Goal: Understand process/instructions: Learn how to perform a task or action

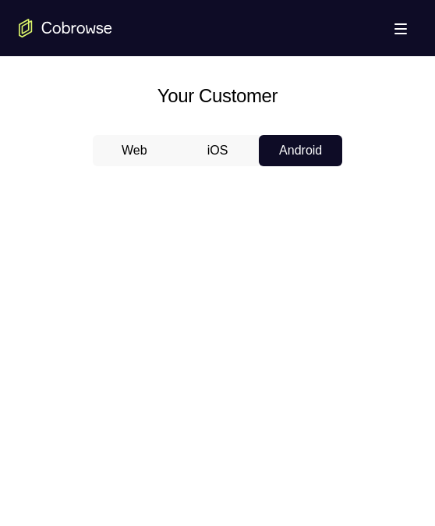
scroll to position [660, 0]
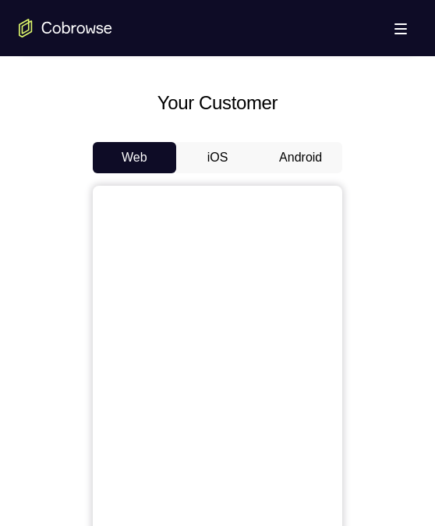
scroll to position [659, 0]
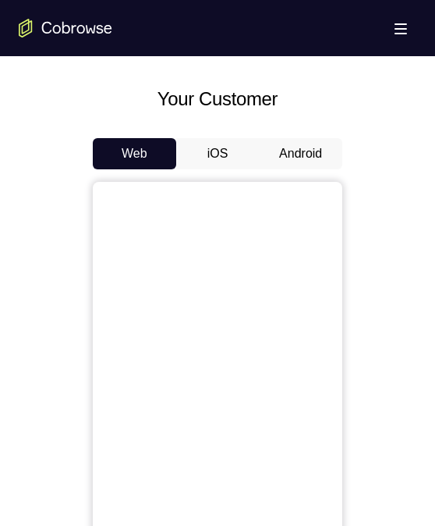
click at [295, 149] on button "Android" at bounding box center [300, 153] width 83 height 31
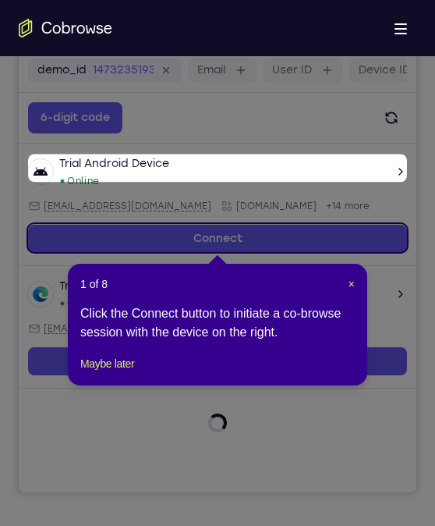
scroll to position [190, 0]
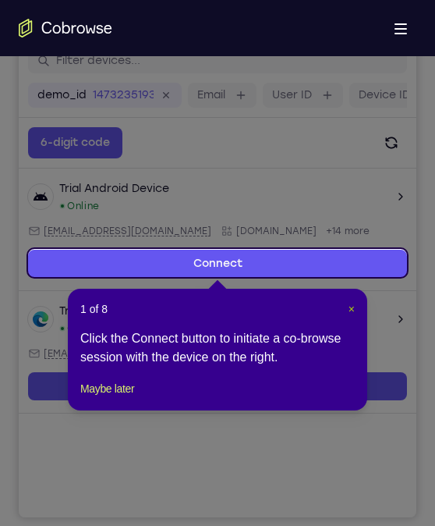
click at [350, 311] on span "×" at bounding box center [352, 309] width 6 height 12
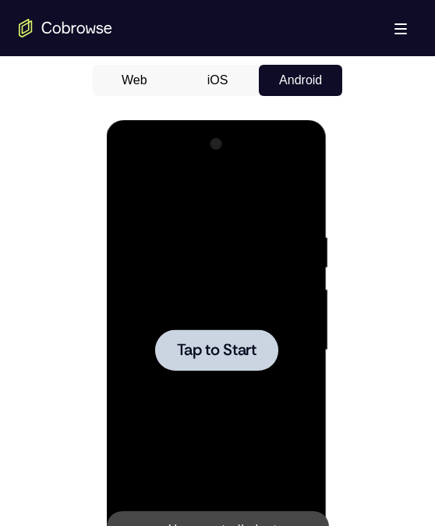
click at [215, 374] on div at bounding box center [216, 350] width 197 height 437
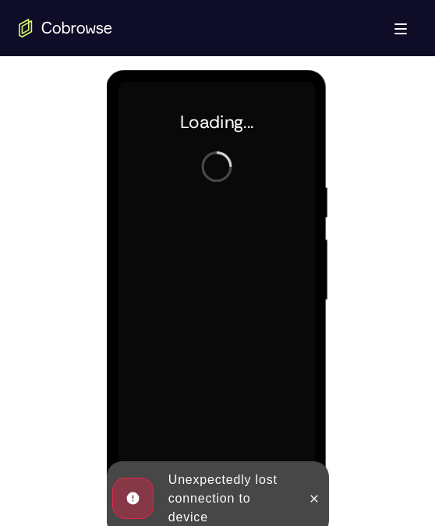
scroll to position [787, 0]
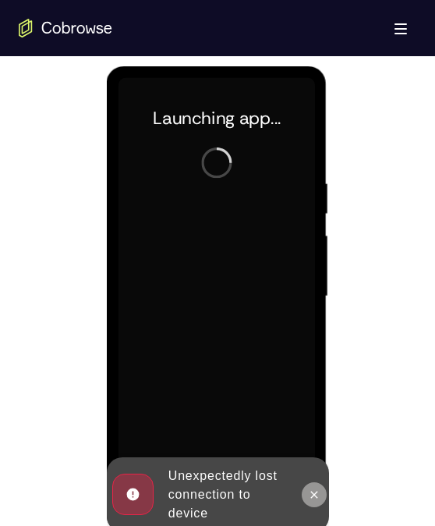
click at [307, 482] on button at bounding box center [313, 494] width 25 height 25
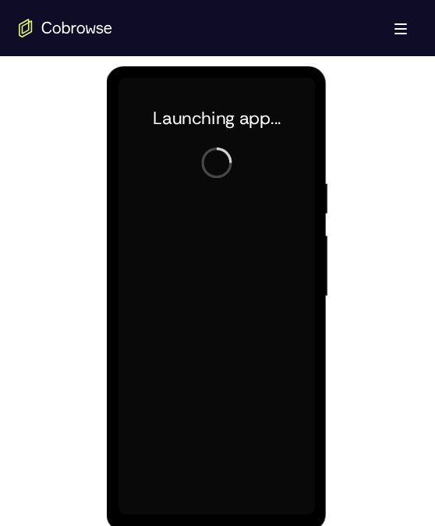
scroll to position [794, 0]
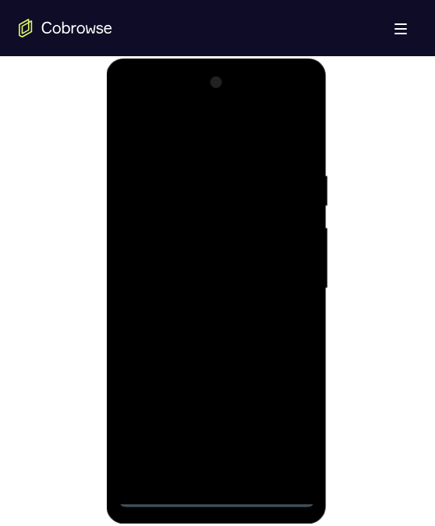
click at [209, 495] on div at bounding box center [216, 288] width 197 height 437
click at [211, 500] on div at bounding box center [216, 288] width 197 height 437
click at [282, 429] on div at bounding box center [216, 288] width 197 height 437
click at [162, 116] on div at bounding box center [216, 288] width 197 height 437
click at [277, 280] on div at bounding box center [216, 288] width 197 height 437
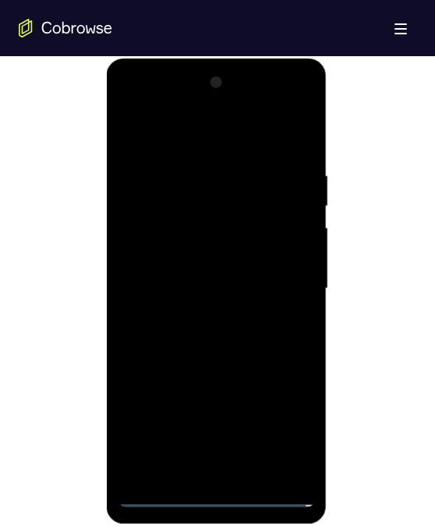
click at [230, 476] on div at bounding box center [216, 288] width 197 height 437
click at [171, 272] on div at bounding box center [216, 288] width 197 height 437
click at [152, 254] on div at bounding box center [216, 288] width 197 height 437
click at [176, 293] on div at bounding box center [216, 288] width 197 height 437
click at [199, 343] on div at bounding box center [216, 288] width 197 height 437
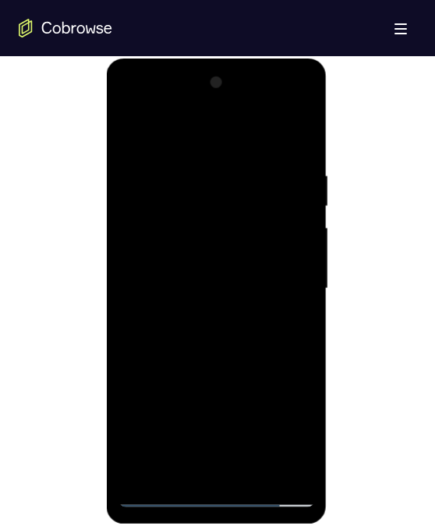
click at [199, 343] on div at bounding box center [216, 288] width 197 height 437
click at [211, 340] on div at bounding box center [216, 288] width 197 height 437
click at [252, 473] on div at bounding box center [216, 288] width 197 height 437
click at [236, 356] on div at bounding box center [216, 288] width 197 height 437
click at [252, 475] on div at bounding box center [216, 288] width 197 height 437
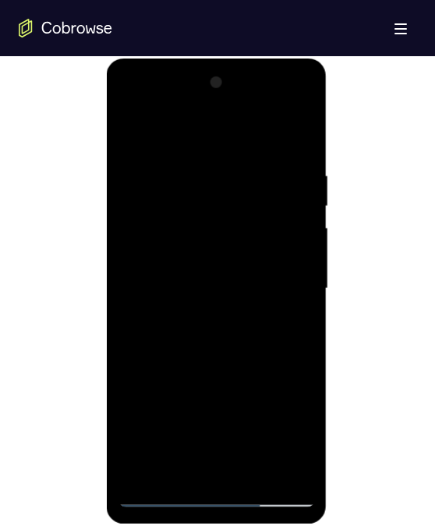
click at [191, 278] on div at bounding box center [216, 288] width 197 height 437
click at [197, 364] on div at bounding box center [216, 288] width 197 height 437
click at [178, 270] on div at bounding box center [216, 288] width 197 height 437
click at [197, 265] on div at bounding box center [216, 288] width 197 height 437
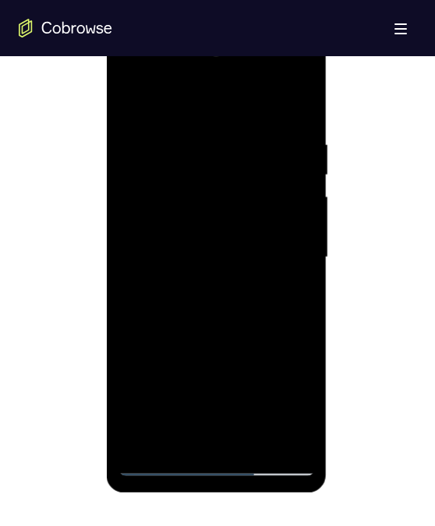
scroll to position [821, 0]
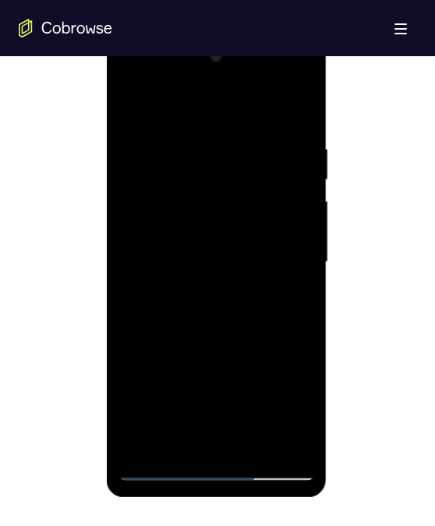
click at [199, 244] on div at bounding box center [216, 262] width 197 height 437
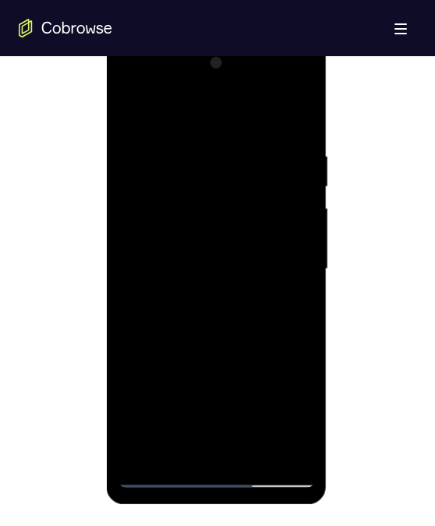
scroll to position [812, 0]
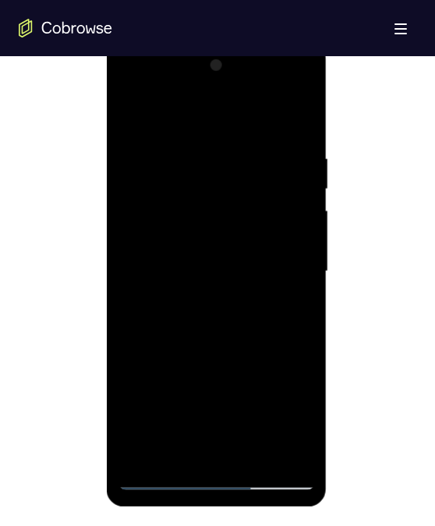
click at [168, 448] on div at bounding box center [216, 271] width 197 height 437
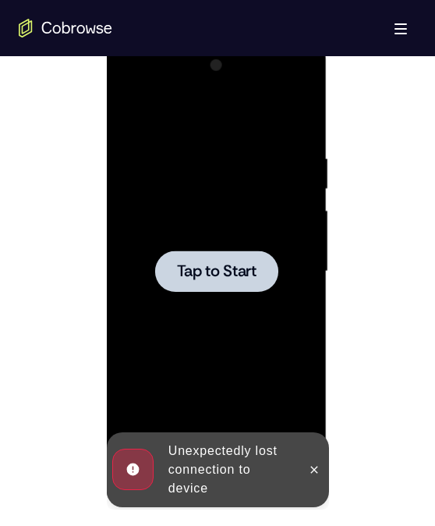
click at [260, 288] on div at bounding box center [216, 270] width 123 height 41
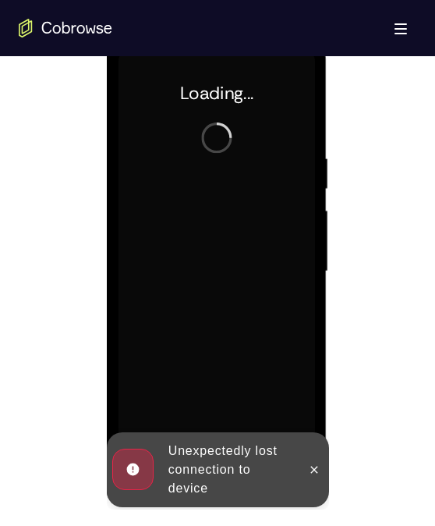
click at [314, 456] on div at bounding box center [313, 469] width 25 height 75
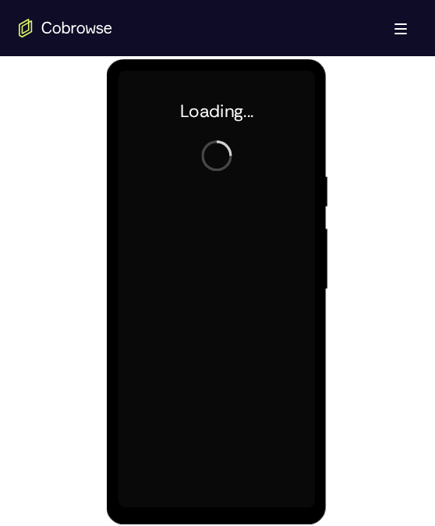
scroll to position [794, 0]
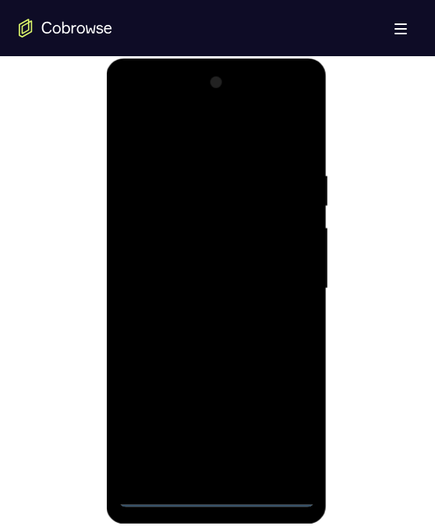
click at [218, 496] on div at bounding box center [216, 288] width 197 height 437
click at [282, 429] on div at bounding box center [216, 288] width 197 height 437
click at [154, 100] on div at bounding box center [216, 288] width 197 height 437
click at [277, 295] on div at bounding box center [216, 288] width 197 height 437
click at [198, 316] on div at bounding box center [216, 288] width 197 height 437
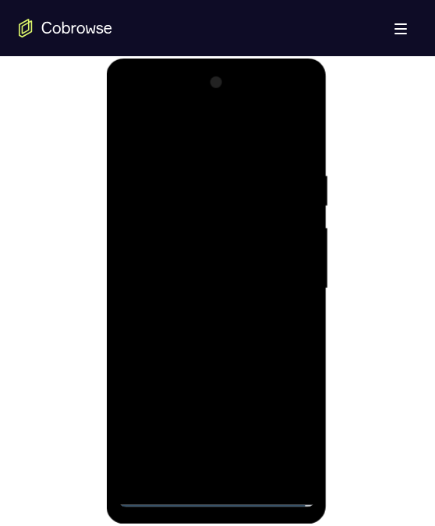
click at [198, 275] on div at bounding box center [216, 288] width 197 height 437
click at [186, 258] on div at bounding box center [216, 288] width 197 height 437
click at [193, 292] on div at bounding box center [216, 288] width 197 height 437
click at [178, 341] on div at bounding box center [216, 288] width 197 height 437
click at [182, 340] on div at bounding box center [216, 288] width 197 height 437
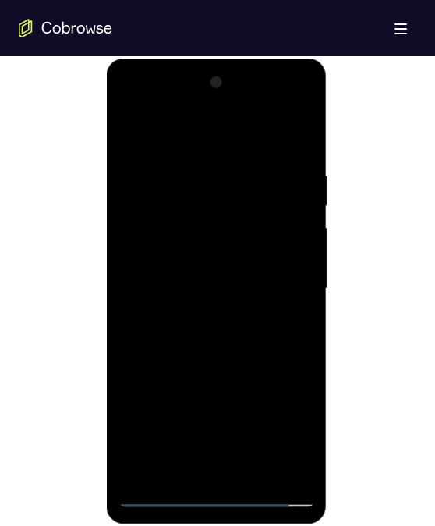
click at [183, 336] on div at bounding box center [216, 288] width 197 height 437
click at [258, 475] on div at bounding box center [216, 288] width 197 height 437
click at [222, 353] on div at bounding box center [216, 288] width 197 height 437
click at [255, 476] on div at bounding box center [216, 288] width 197 height 437
click at [190, 371] on div at bounding box center [216, 288] width 197 height 437
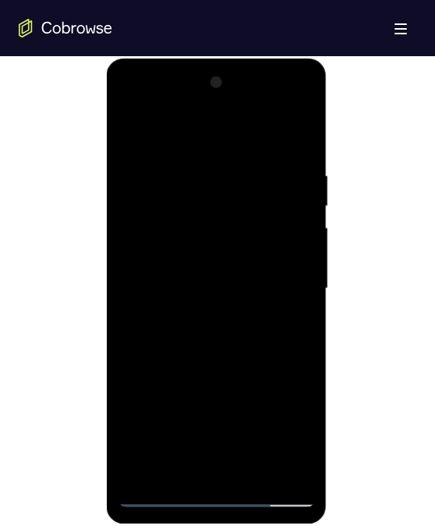
click at [204, 266] on div at bounding box center [216, 288] width 197 height 437
click at [300, 443] on div at bounding box center [216, 288] width 197 height 437
click at [201, 358] on div at bounding box center [216, 288] width 197 height 437
click at [299, 434] on div at bounding box center [216, 288] width 197 height 437
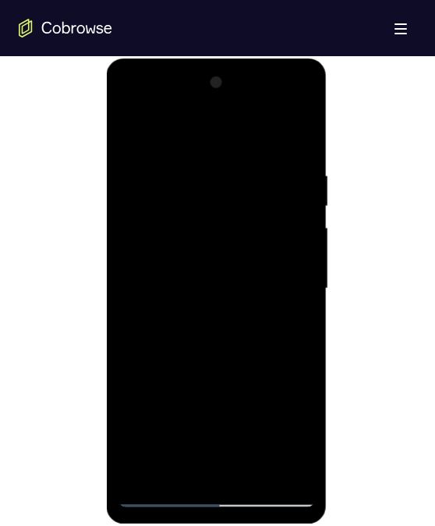
click at [282, 330] on div at bounding box center [216, 288] width 197 height 437
click at [289, 222] on div at bounding box center [216, 288] width 197 height 437
click at [239, 329] on div at bounding box center [216, 288] width 197 height 437
click at [208, 334] on div at bounding box center [216, 288] width 197 height 437
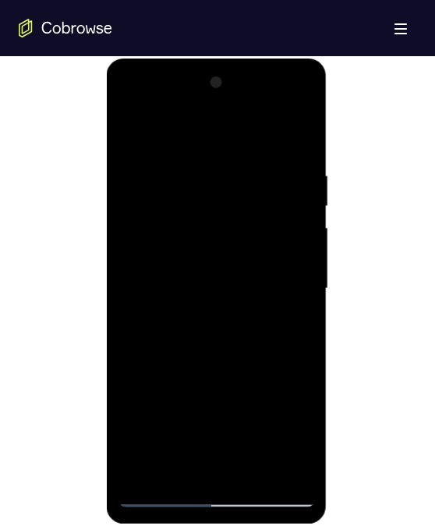
click at [208, 334] on div at bounding box center [216, 288] width 197 height 437
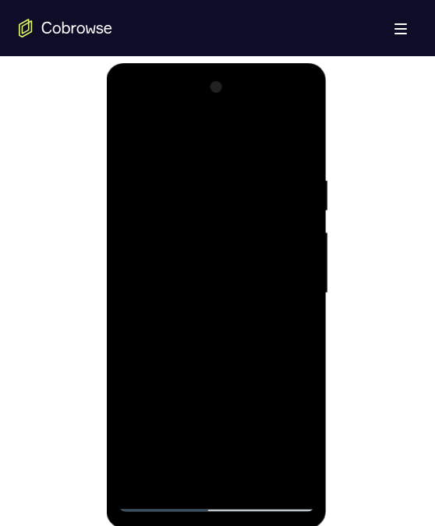
scroll to position [790, 0]
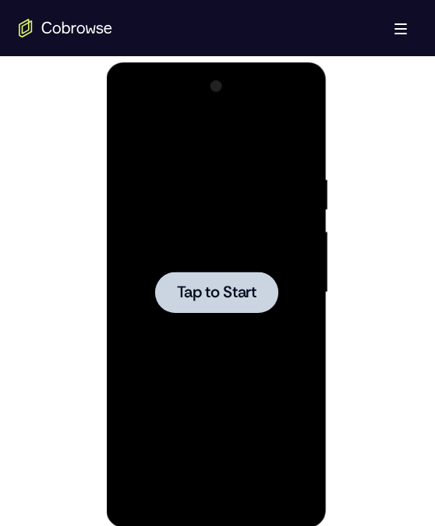
click at [256, 325] on div at bounding box center [216, 292] width 197 height 437
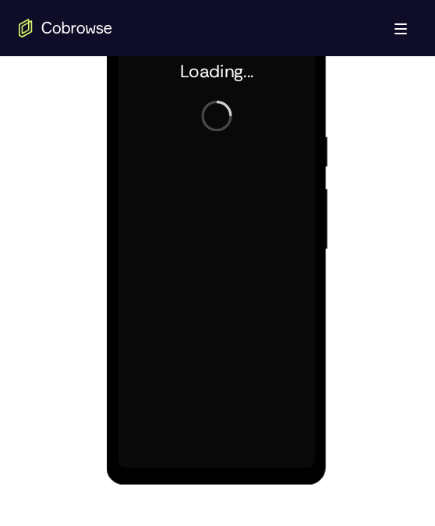
scroll to position [845, 0]
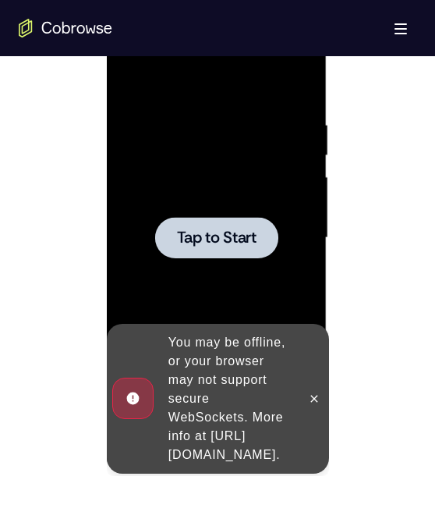
click at [265, 300] on div at bounding box center [216, 238] width 197 height 437
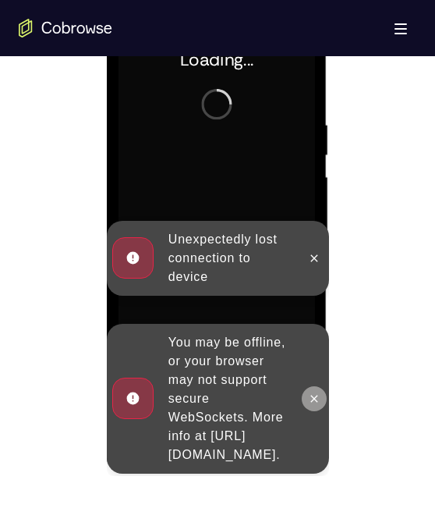
click at [324, 386] on button at bounding box center [313, 398] width 25 height 25
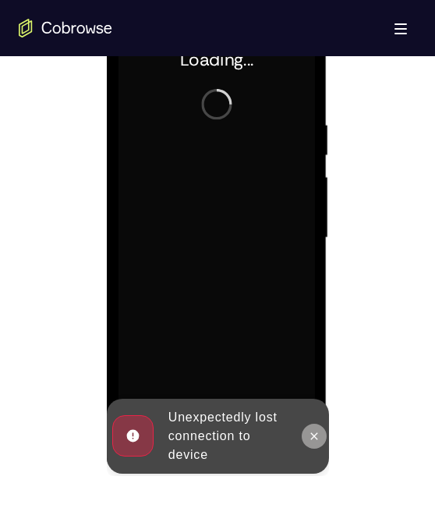
click at [311, 428] on button at bounding box center [313, 436] width 25 height 25
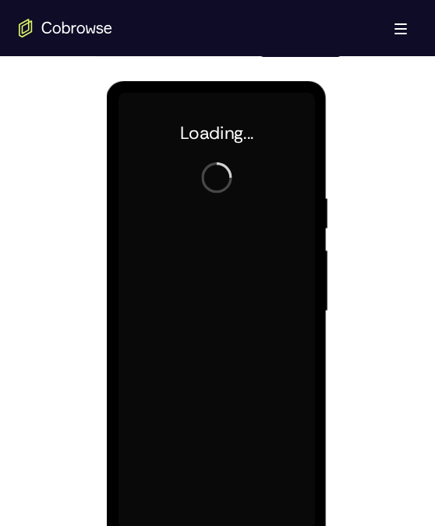
scroll to position [769, 0]
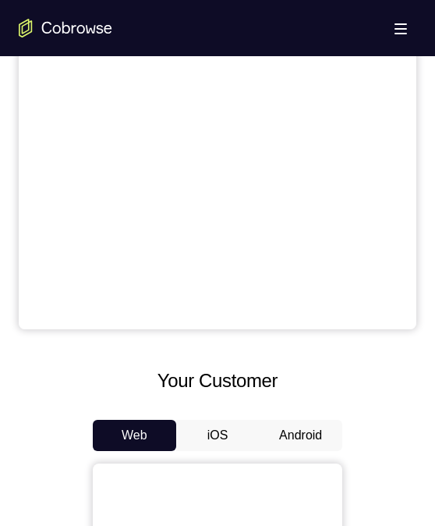
scroll to position [557, 0]
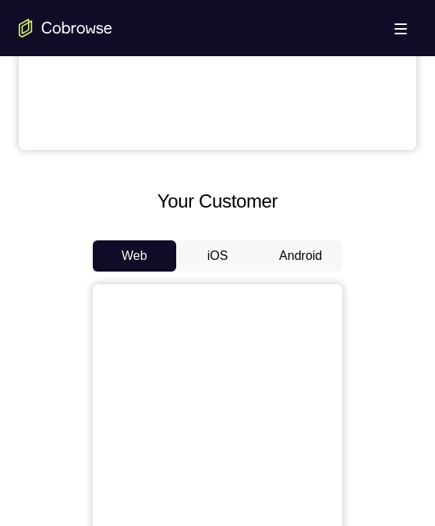
click at [301, 250] on button "Android" at bounding box center [300, 255] width 83 height 31
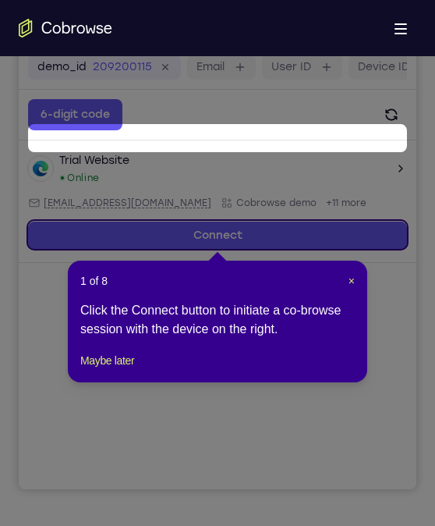
scroll to position [190, 0]
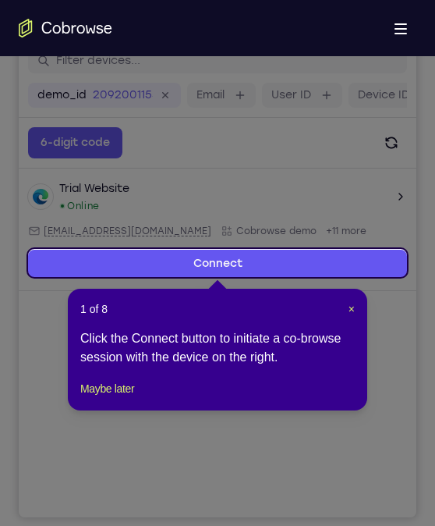
click at [346, 312] on header "1 of 8 ×" at bounding box center [217, 309] width 275 height 16
click at [352, 309] on span "×" at bounding box center [352, 309] width 6 height 12
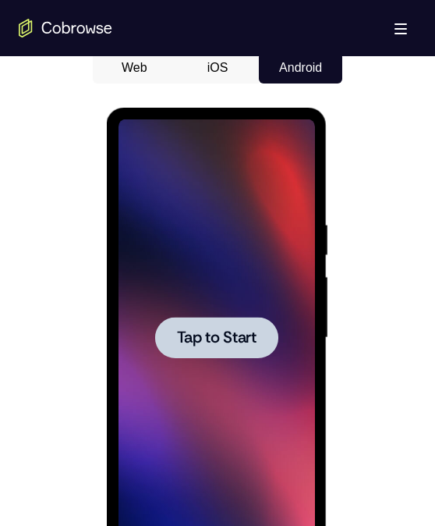
scroll to position [747, 0]
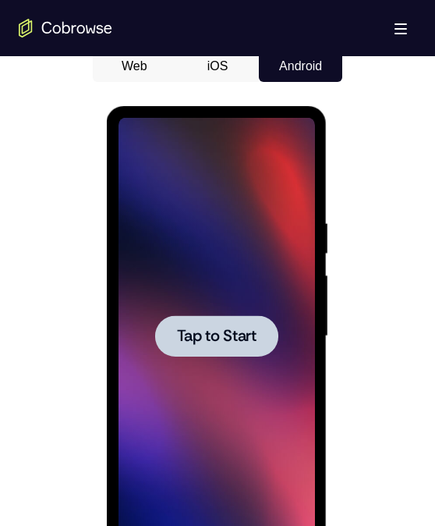
click at [185, 321] on div at bounding box center [216, 335] width 123 height 41
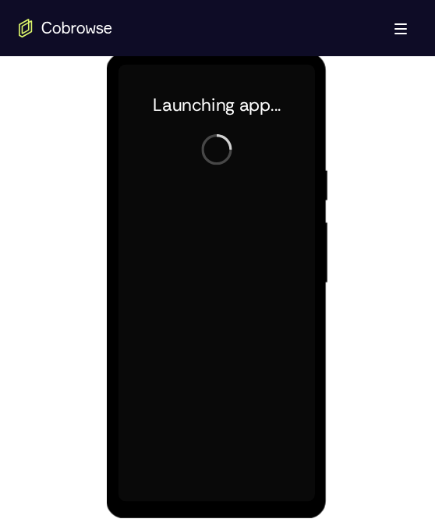
scroll to position [802, 0]
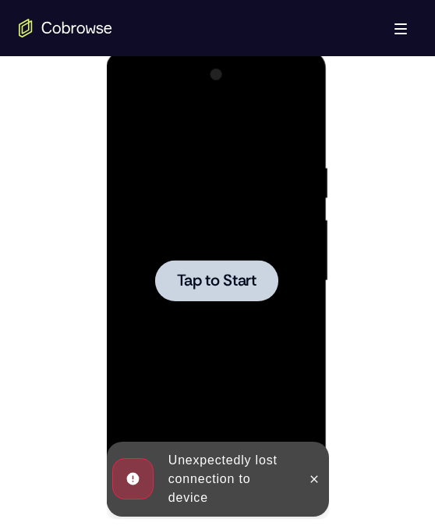
click at [226, 288] on span "Tap to Start" at bounding box center [216, 281] width 80 height 16
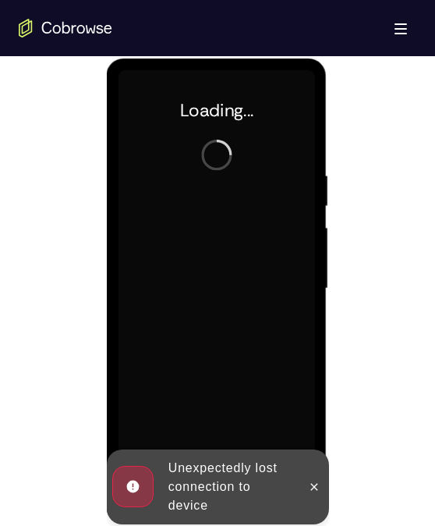
scroll to position [795, 0]
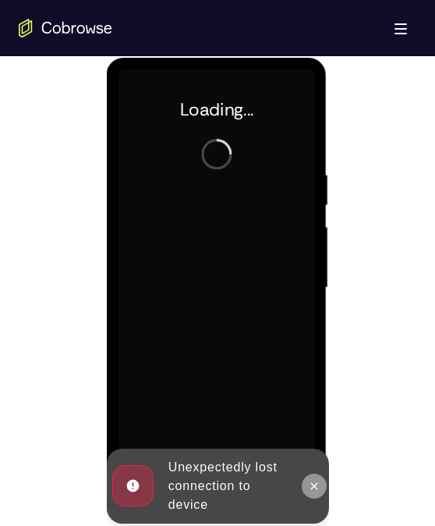
click at [310, 482] on icon at bounding box center [313, 486] width 12 height 12
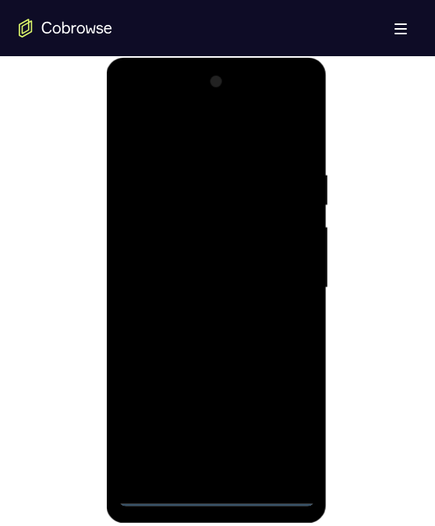
click at [217, 493] on div at bounding box center [216, 287] width 197 height 437
click at [294, 428] on div at bounding box center [216, 287] width 197 height 437
click at [155, 108] on div at bounding box center [216, 287] width 197 height 437
click at [280, 291] on div at bounding box center [216, 287] width 197 height 437
click at [200, 320] on div at bounding box center [216, 287] width 197 height 437
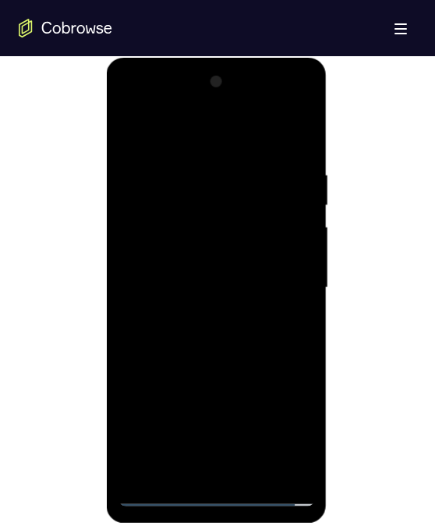
click at [200, 320] on div at bounding box center [216, 287] width 197 height 437
click at [176, 265] on div at bounding box center [216, 287] width 197 height 437
click at [161, 283] on div at bounding box center [216, 287] width 197 height 437
click at [155, 276] on div at bounding box center [216, 287] width 197 height 437
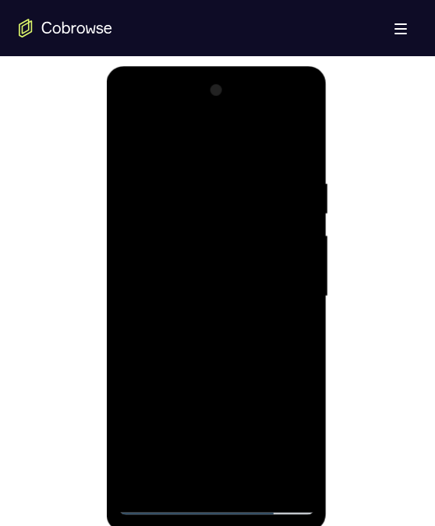
scroll to position [781, 0]
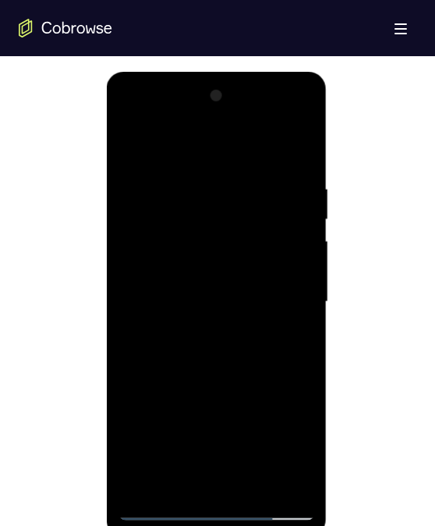
click at [184, 287] on div at bounding box center [216, 301] width 197 height 437
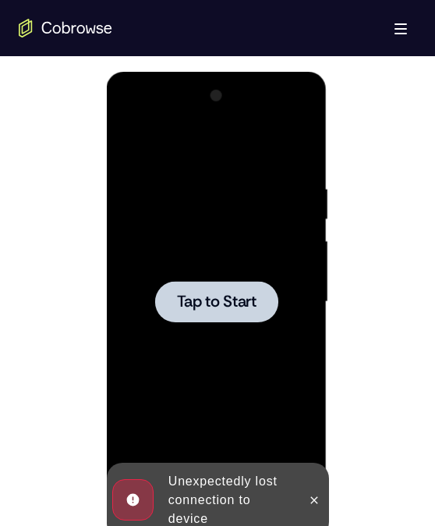
click at [237, 310] on span "Tap to Start" at bounding box center [216, 302] width 80 height 16
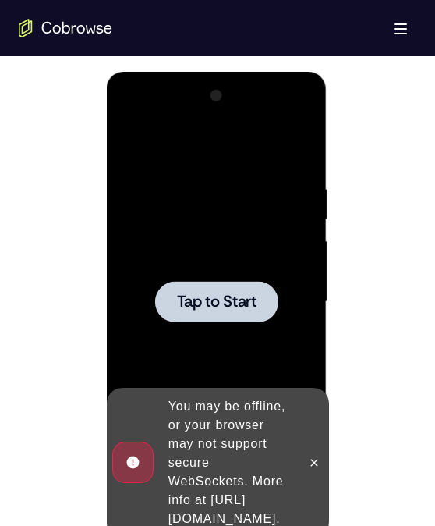
click at [192, 247] on div at bounding box center [216, 301] width 197 height 437
click at [307, 456] on icon at bounding box center [313, 462] width 12 height 12
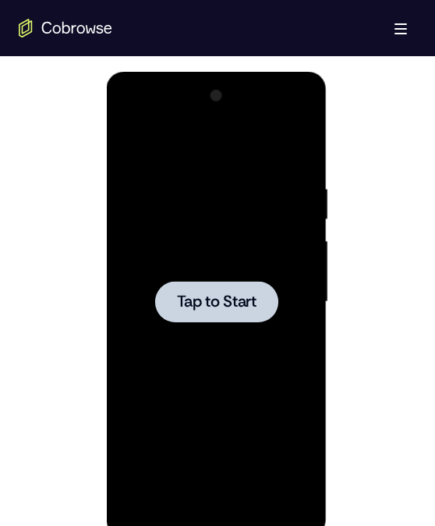
click at [199, 336] on div at bounding box center [216, 301] width 197 height 437
click at [196, 318] on div at bounding box center [216, 301] width 123 height 41
click at [212, 312] on div at bounding box center [216, 301] width 123 height 41
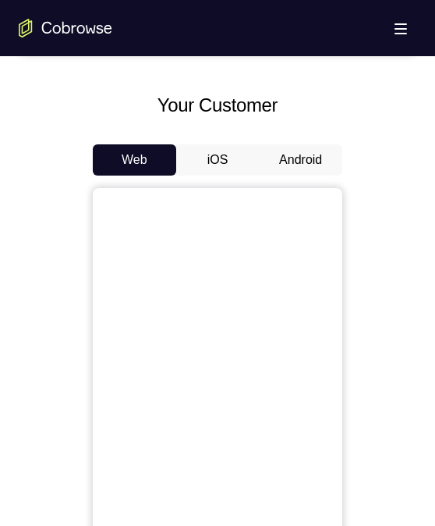
click at [314, 163] on button "Android" at bounding box center [300, 159] width 83 height 31
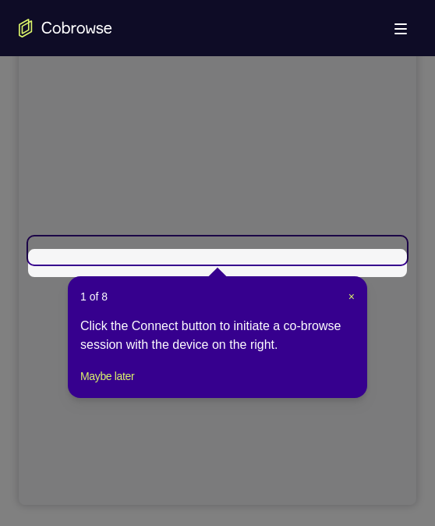
scroll to position [190, 0]
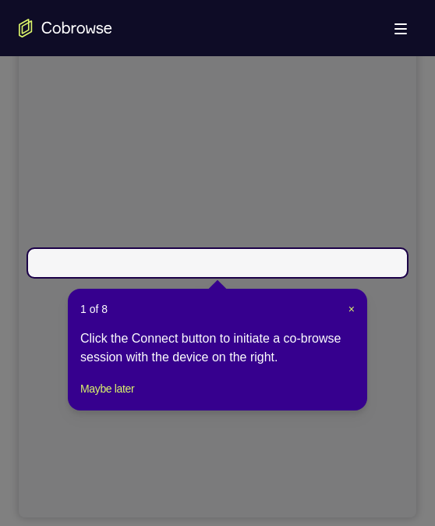
click at [350, 318] on div "1 of 8 × Click the Connect button to initiate a co-browse session with the devi…" at bounding box center [218, 350] width 300 height 122
click at [350, 306] on span "×" at bounding box center [352, 309] width 6 height 12
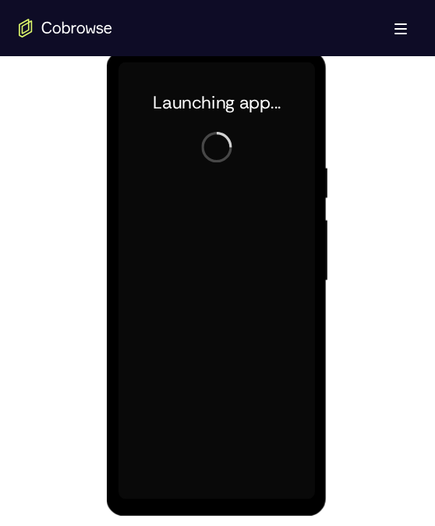
scroll to position [808, 0]
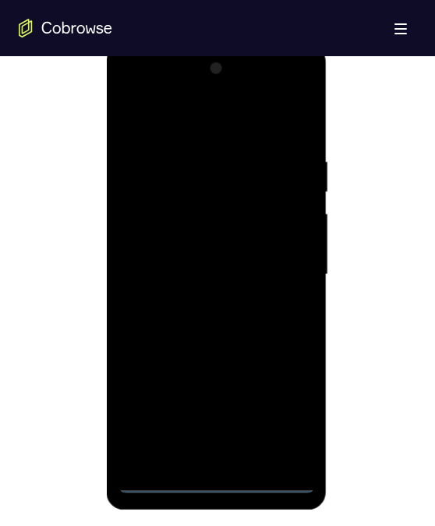
click at [214, 476] on div at bounding box center [216, 274] width 197 height 437
click at [272, 417] on div at bounding box center [216, 274] width 197 height 437
click at [289, 413] on div at bounding box center [216, 274] width 197 height 437
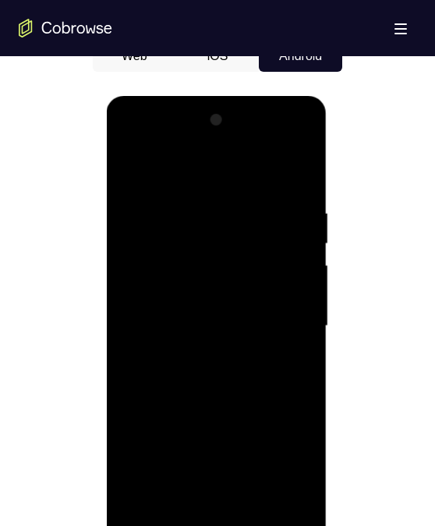
scroll to position [760, 0]
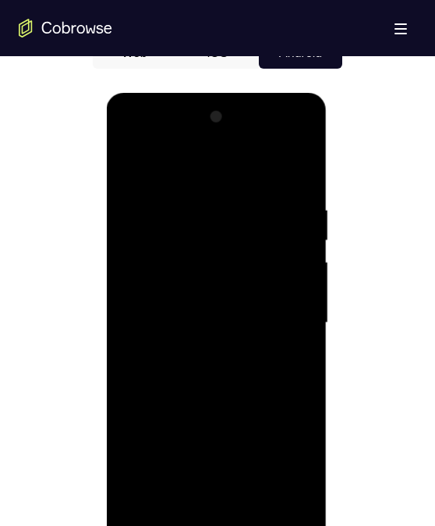
click at [149, 144] on div at bounding box center [216, 323] width 197 height 437
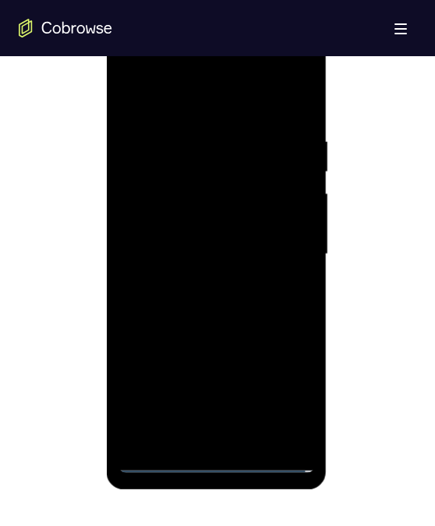
scroll to position [829, 0]
click at [277, 257] on div at bounding box center [216, 253] width 197 height 437
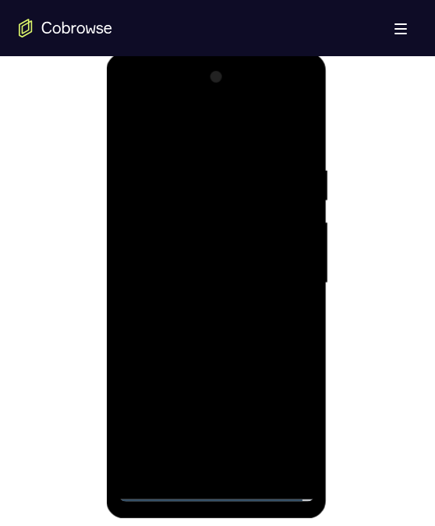
scroll to position [819, 0]
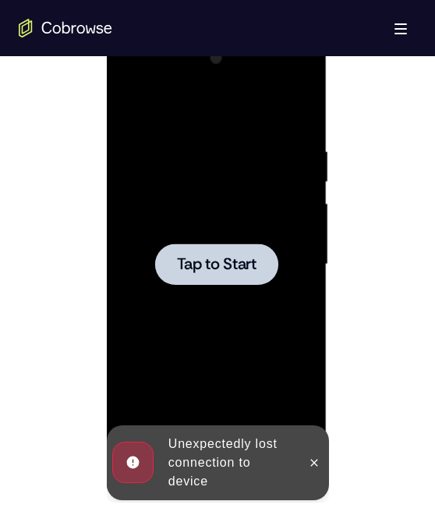
click at [233, 272] on span "Tap to Start" at bounding box center [216, 265] width 80 height 16
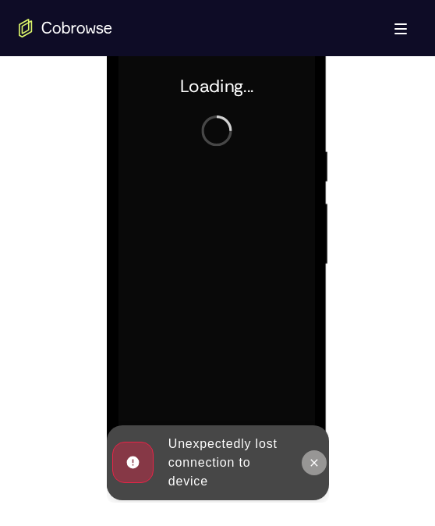
click at [318, 466] on icon at bounding box center [313, 462] width 12 height 12
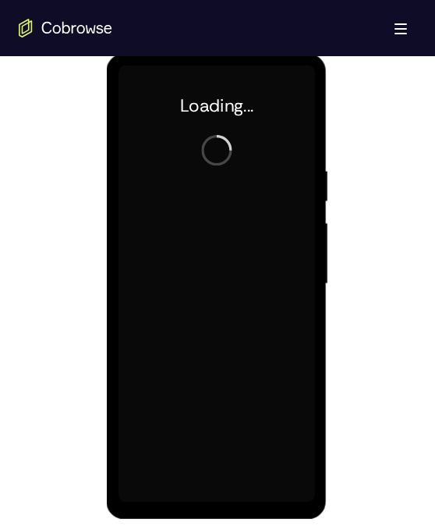
scroll to position [800, 0]
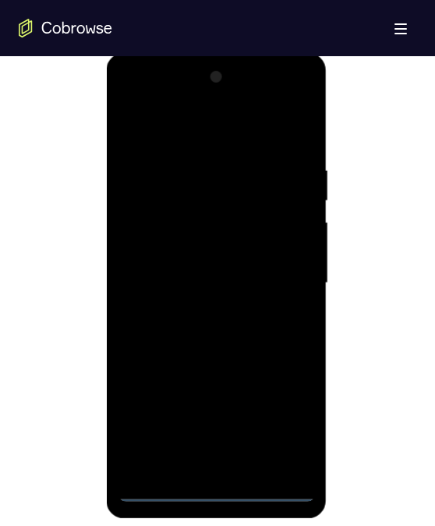
click at [219, 491] on div at bounding box center [216, 283] width 197 height 437
click at [283, 421] on div at bounding box center [216, 283] width 197 height 437
click at [291, 420] on div at bounding box center [216, 283] width 197 height 437
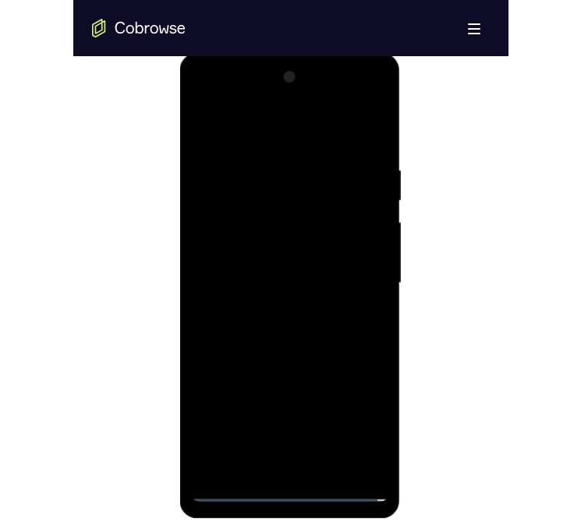
scroll to position [804, 0]
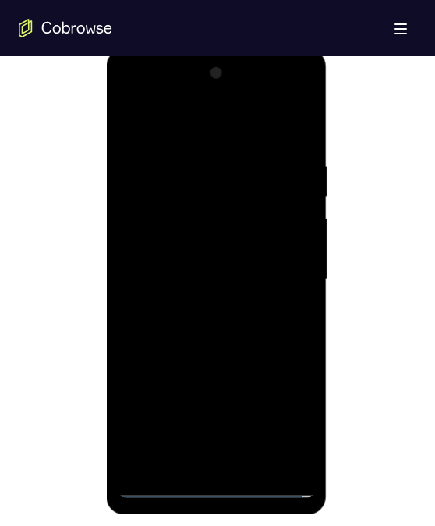
click at [160, 101] on div at bounding box center [216, 279] width 197 height 437
click at [275, 279] on div at bounding box center [216, 279] width 197 height 437
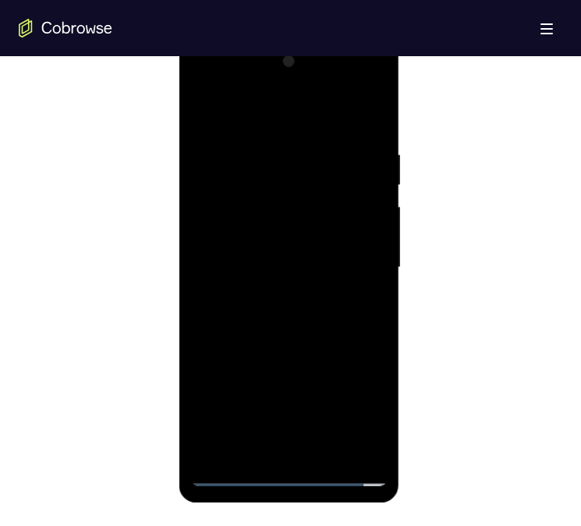
scroll to position [815, 0]
click at [269, 299] on div at bounding box center [289, 267] width 197 height 437
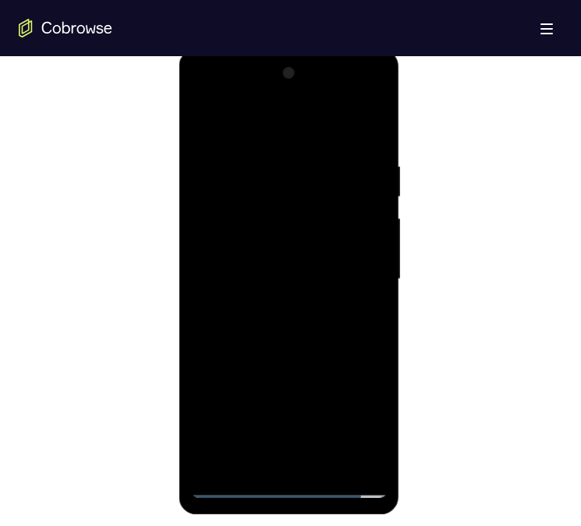
scroll to position [807, 0]
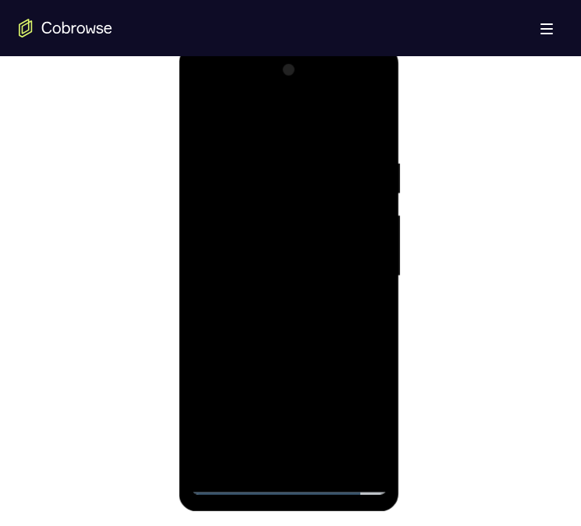
click at [267, 268] on div at bounding box center [289, 276] width 197 height 437
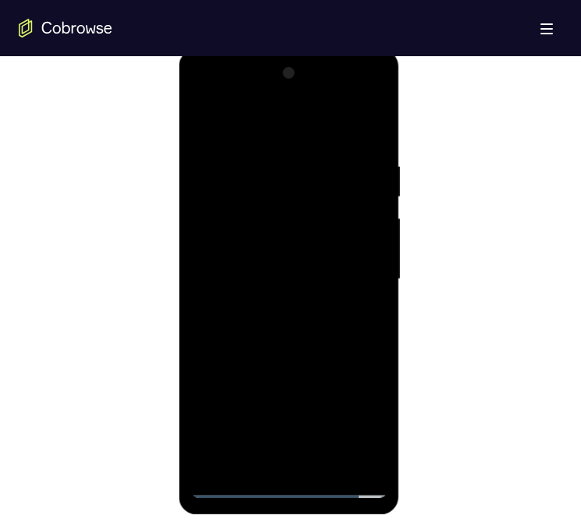
scroll to position [804, 0]
click at [226, 247] on div at bounding box center [289, 279] width 197 height 437
click at [300, 286] on div at bounding box center [289, 279] width 197 height 437
click at [262, 337] on div at bounding box center [289, 279] width 197 height 437
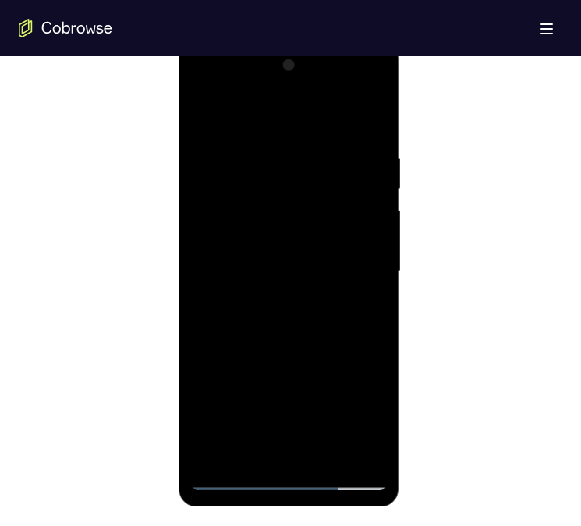
scroll to position [825, 0]
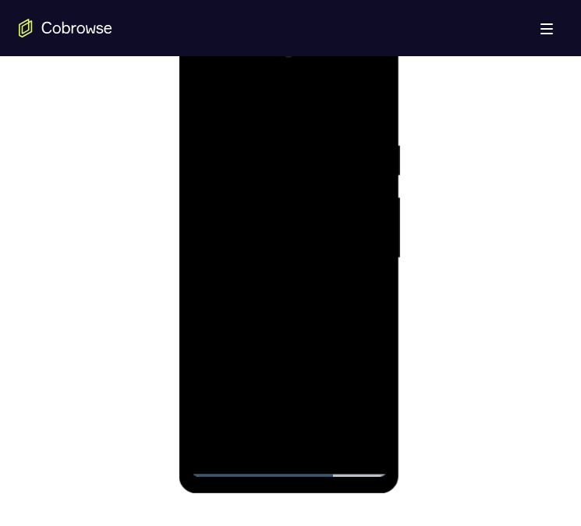
click at [325, 439] on div at bounding box center [289, 258] width 197 height 437
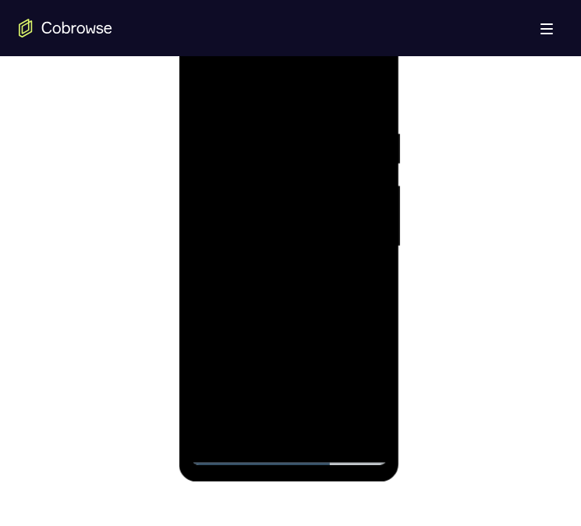
scroll to position [837, 0]
click at [289, 309] on div at bounding box center [289, 245] width 197 height 437
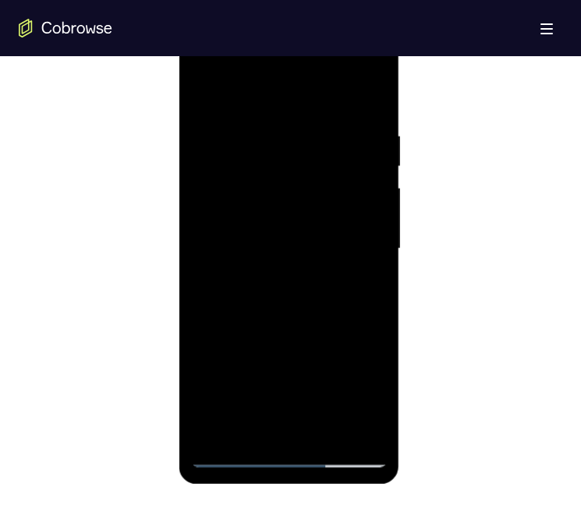
scroll to position [839, 0]
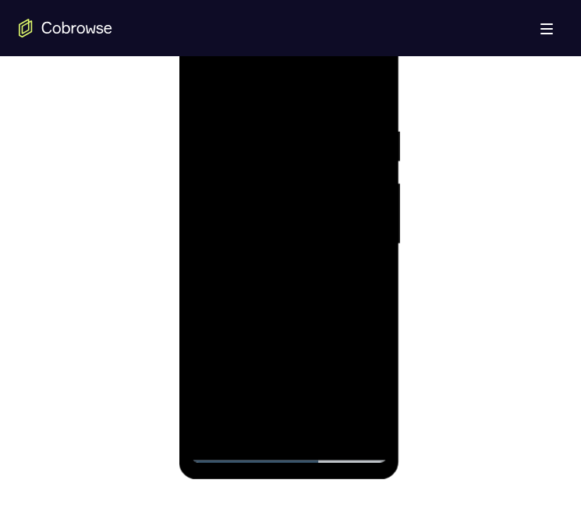
click at [371, 109] on div at bounding box center [289, 244] width 197 height 437
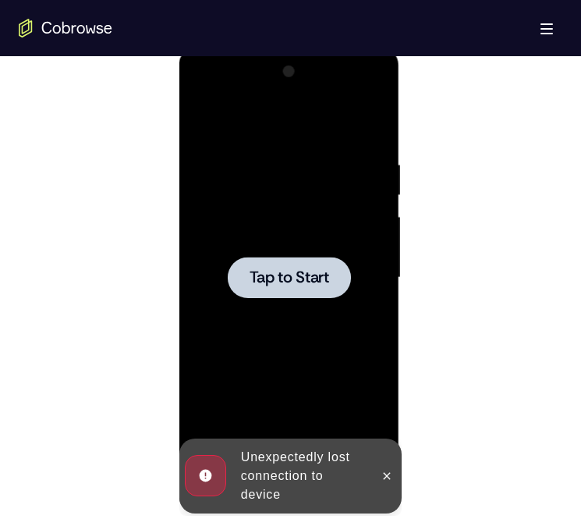
scroll to position [808, 0]
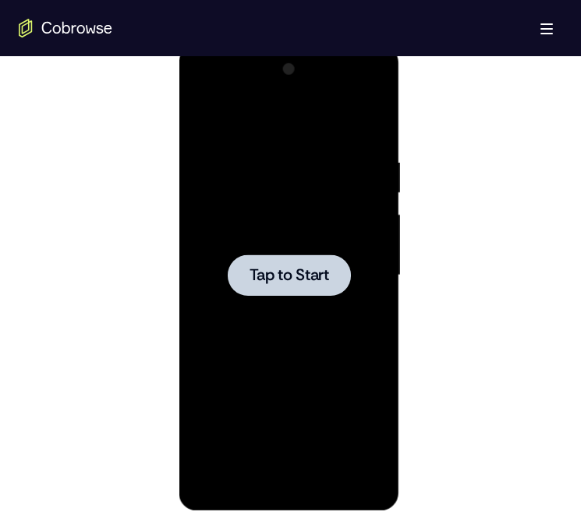
click at [258, 268] on span "Tap to Start" at bounding box center [290, 276] width 80 height 16
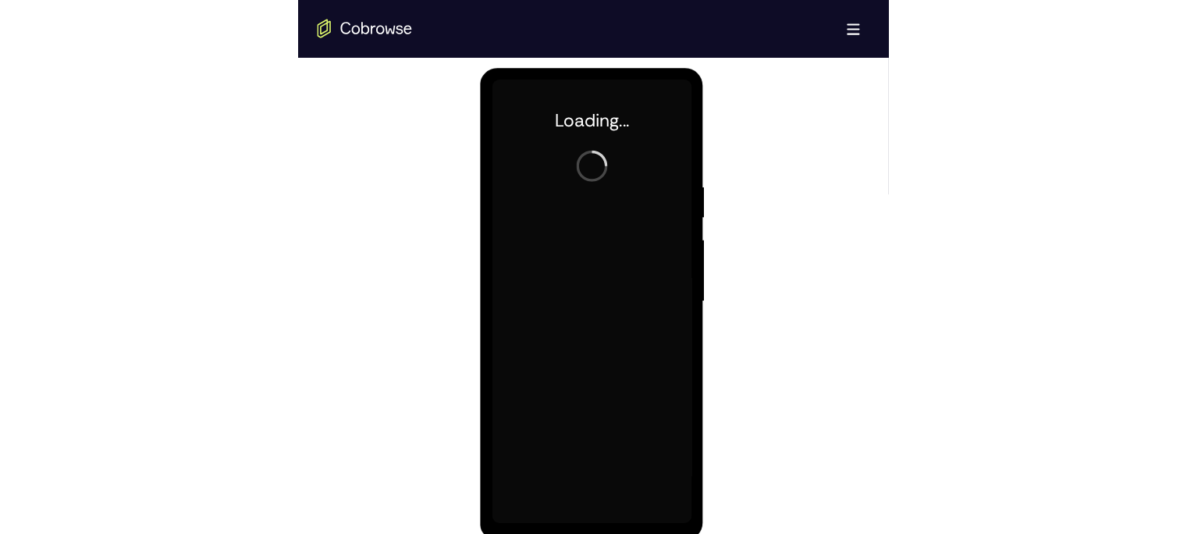
scroll to position [784, 0]
